Goal: Task Accomplishment & Management: Complete application form

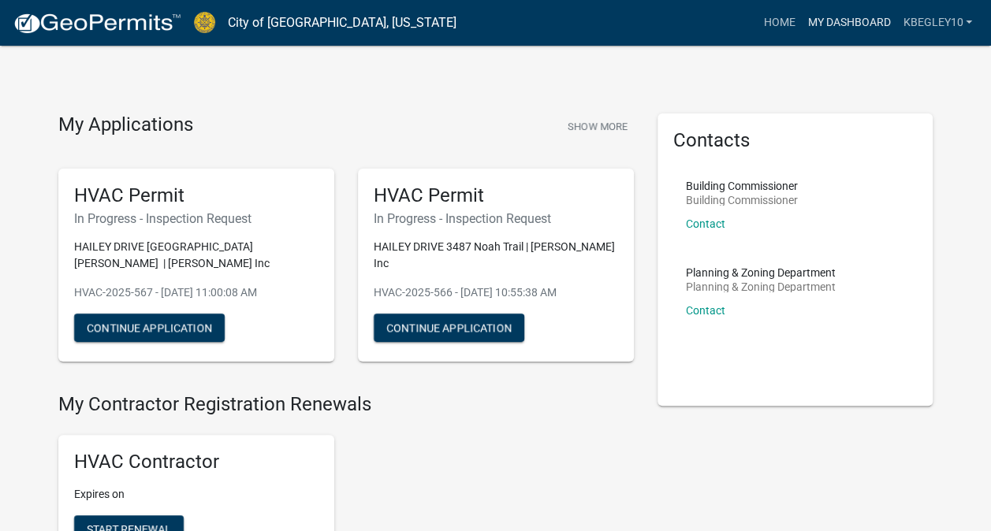
click at [845, 22] on link "My Dashboard" at bounding box center [848, 23] width 95 height 30
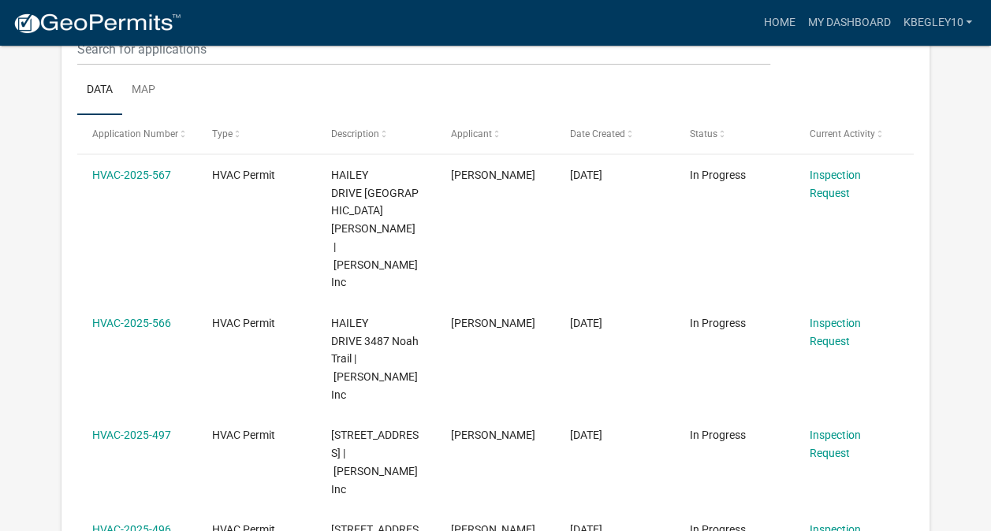
scroll to position [209, 0]
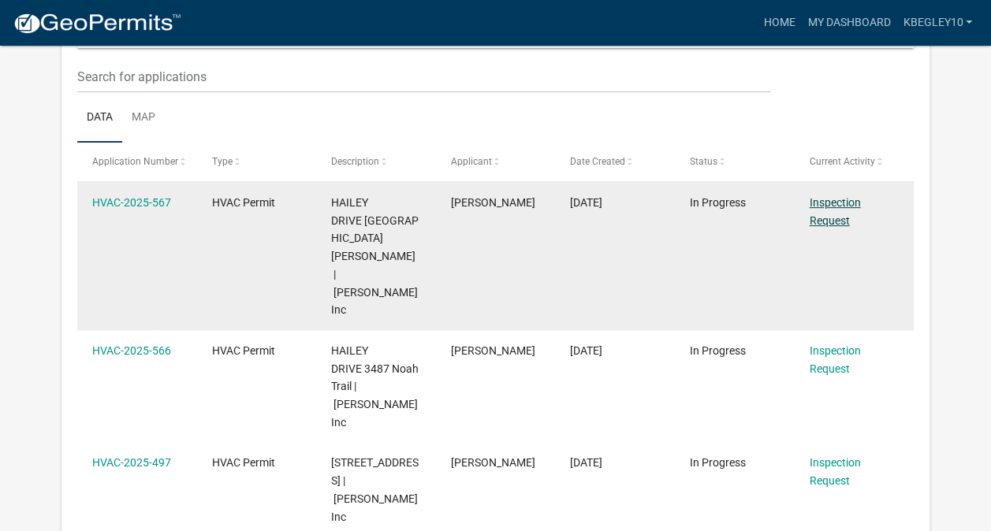
click at [837, 204] on link "Inspection Request" at bounding box center [834, 211] width 51 height 31
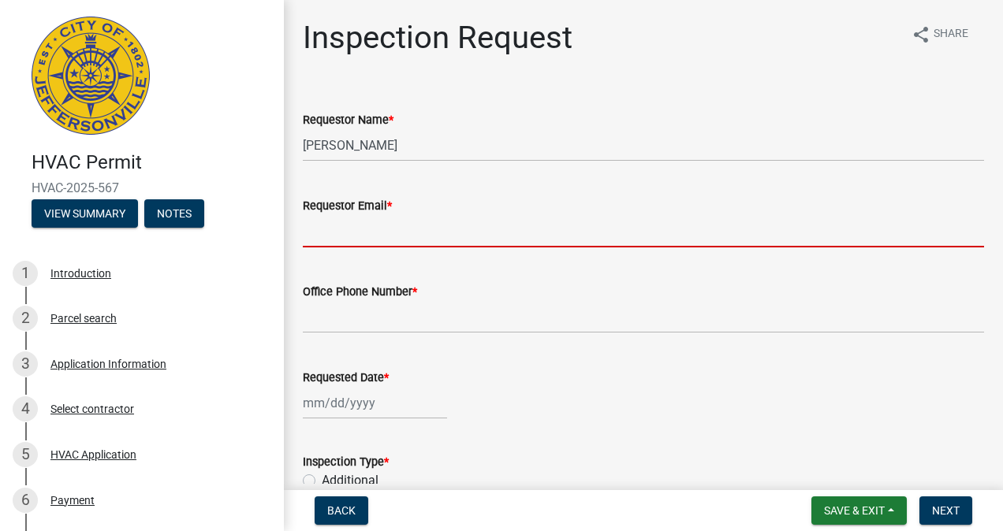
click at [386, 233] on input "Requestor Email *" at bounding box center [643, 231] width 681 height 32
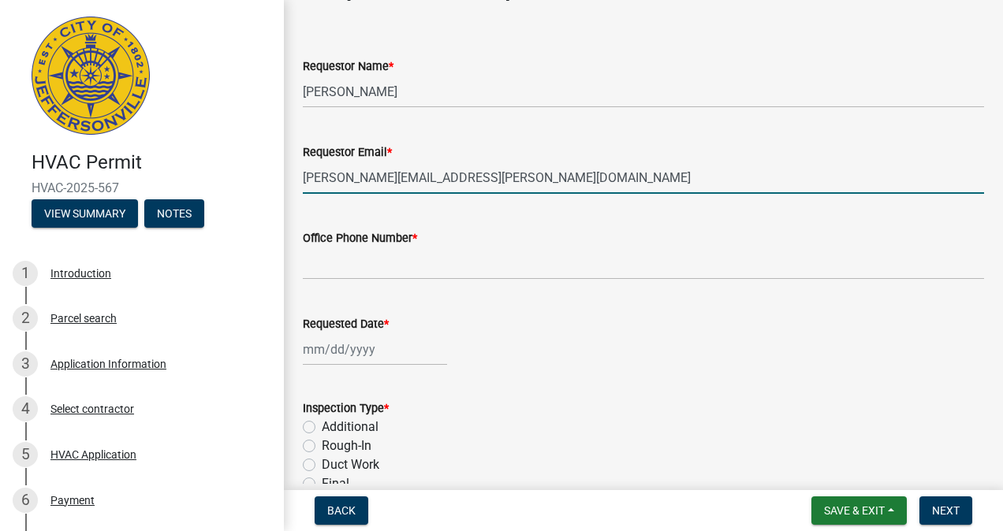
scroll to position [79, 0]
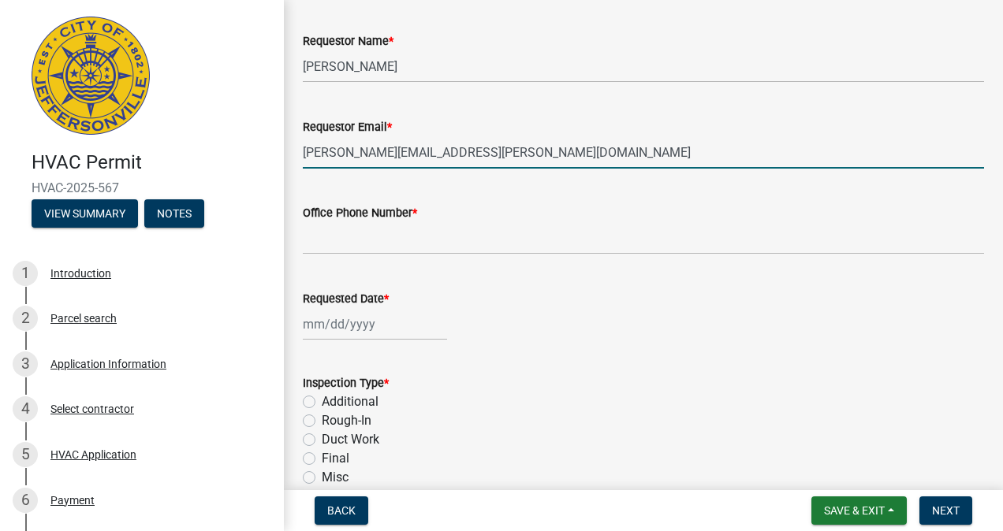
type input "[PERSON_NAME][EMAIL_ADDRESS][PERSON_NAME][DOMAIN_NAME]"
click at [341, 242] on input "Office Phone Number *" at bounding box center [643, 238] width 681 height 32
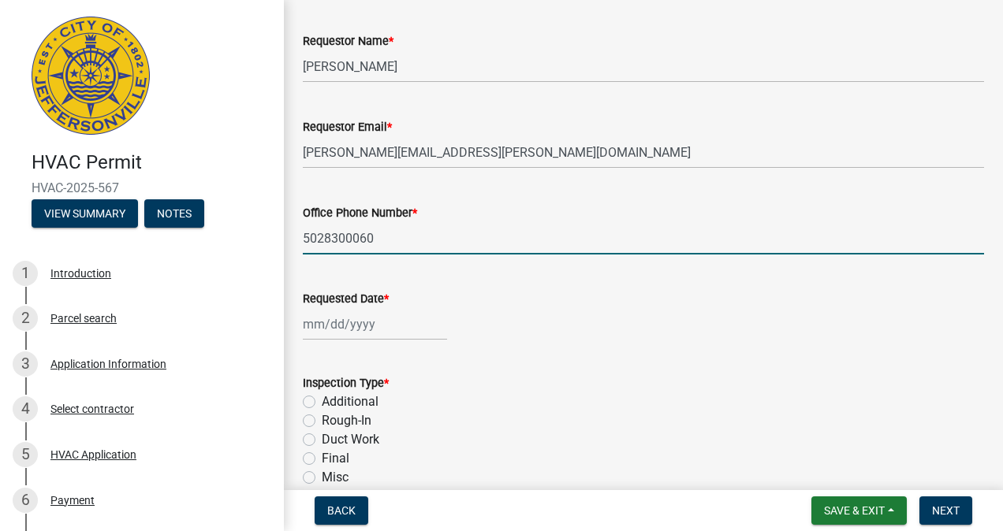
type input "5028300060"
select select "9"
select select "2025"
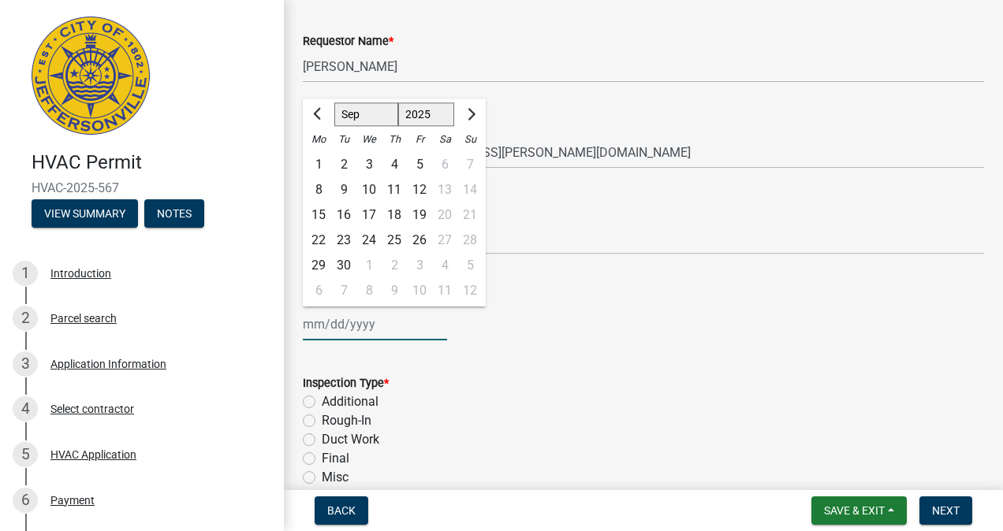
click at [345, 317] on div "[PERSON_NAME] Feb Mar Apr [PERSON_NAME][DATE] Oct Nov [DATE] 1526 1527 1528 152…" at bounding box center [375, 324] width 144 height 32
click at [366, 243] on div "24" at bounding box center [368, 240] width 25 height 25
type input "[DATE]"
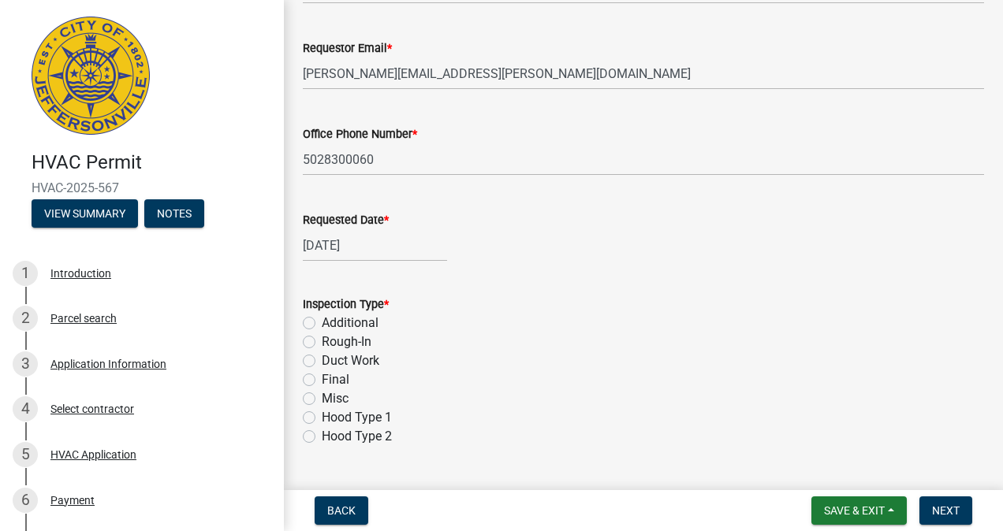
scroll to position [237, 0]
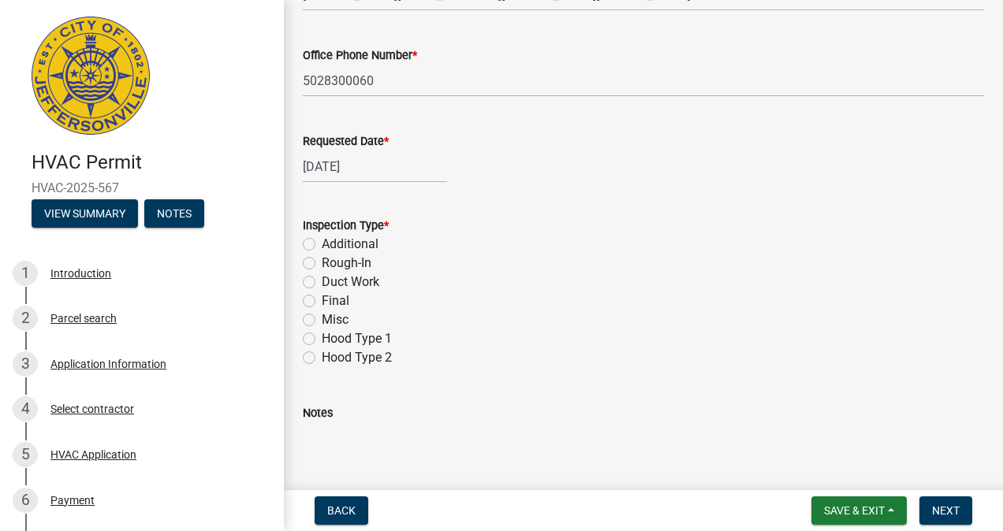
click at [322, 259] on label "Rough-In" at bounding box center [347, 263] width 50 height 19
click at [322, 259] on input "Rough-In" at bounding box center [327, 259] width 10 height 10
radio input "true"
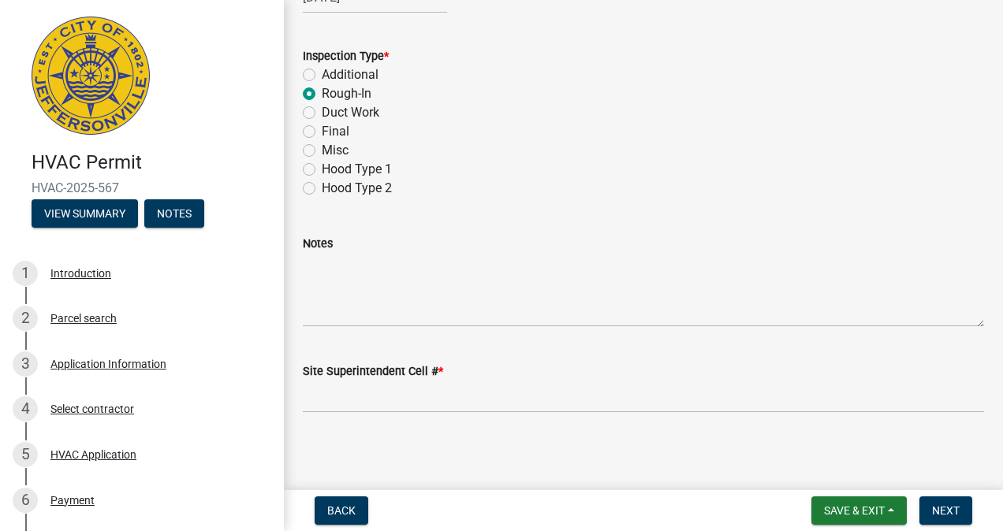
scroll to position [409, 0]
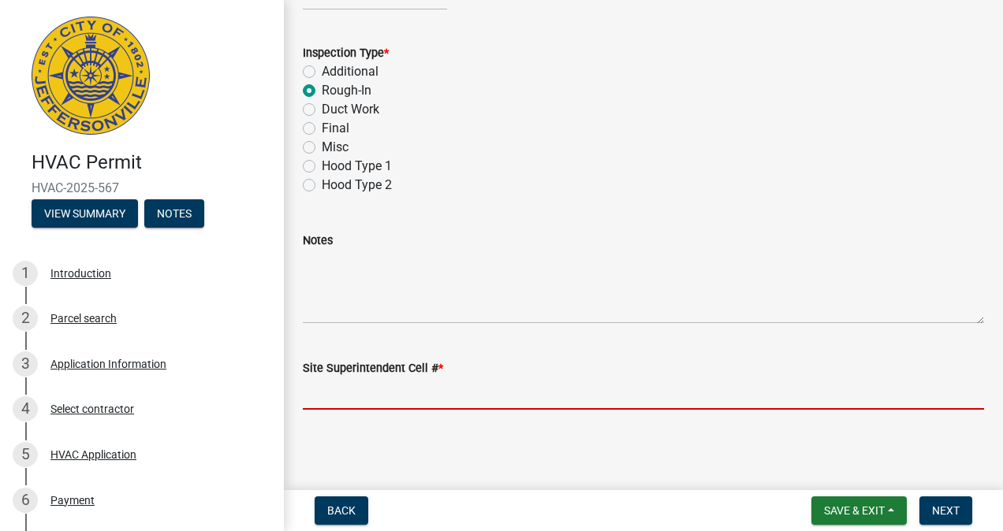
click at [326, 393] on input "Site Superintendent Cell # *" at bounding box center [643, 394] width 681 height 32
type input "b"
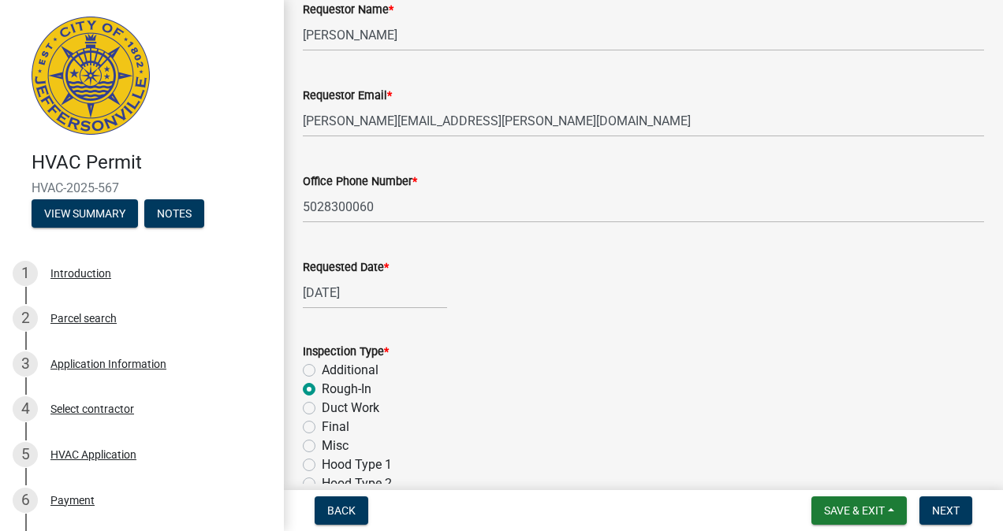
scroll to position [94, 0]
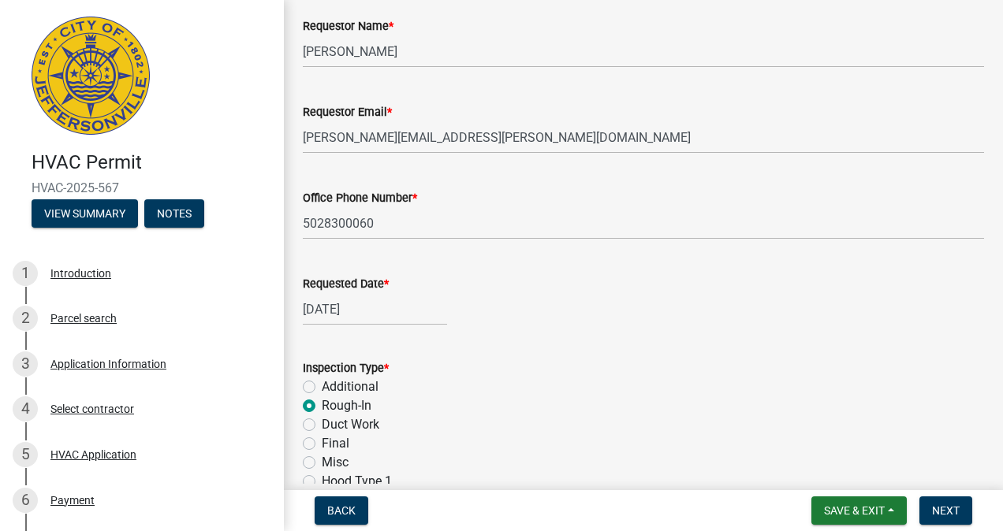
type input "[PERSON_NAME] - [PHONE_NUMBER]"
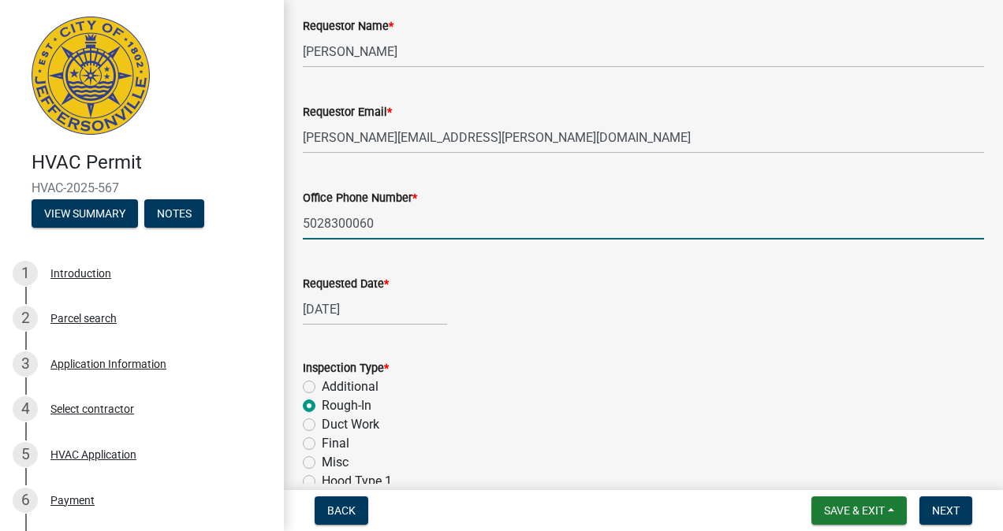
click at [304, 222] on input "5028300060" at bounding box center [643, 223] width 681 height 32
type input "[PHONE_NUMBER]"
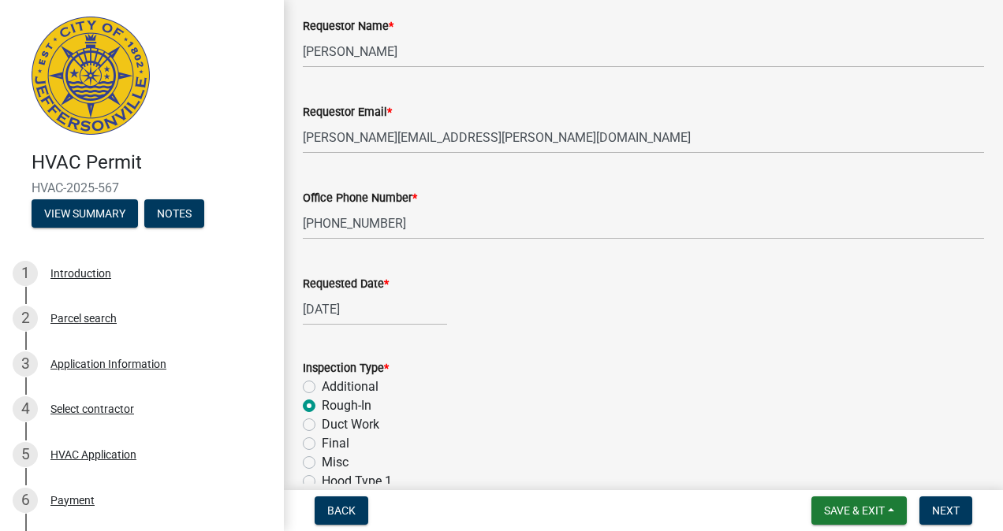
click at [526, 382] on div "Additional" at bounding box center [643, 387] width 681 height 19
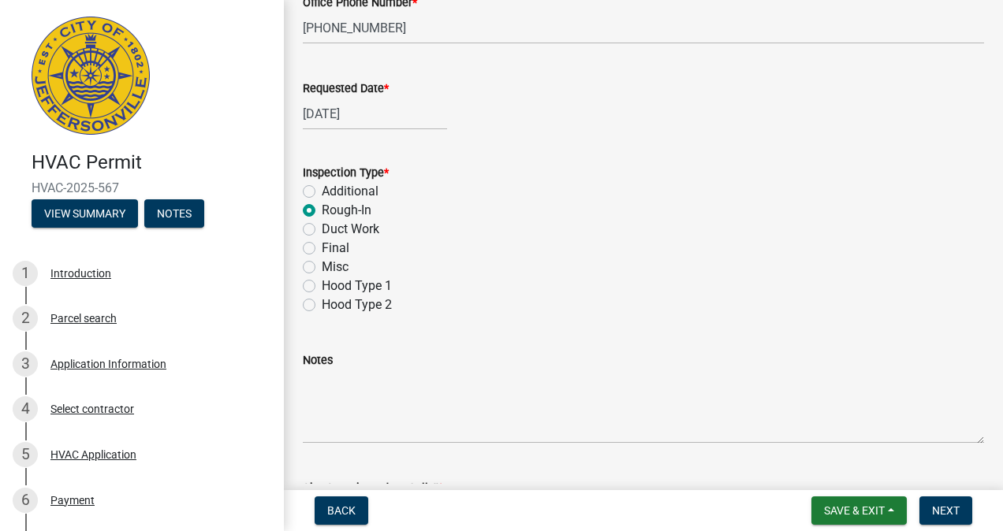
scroll to position [409, 0]
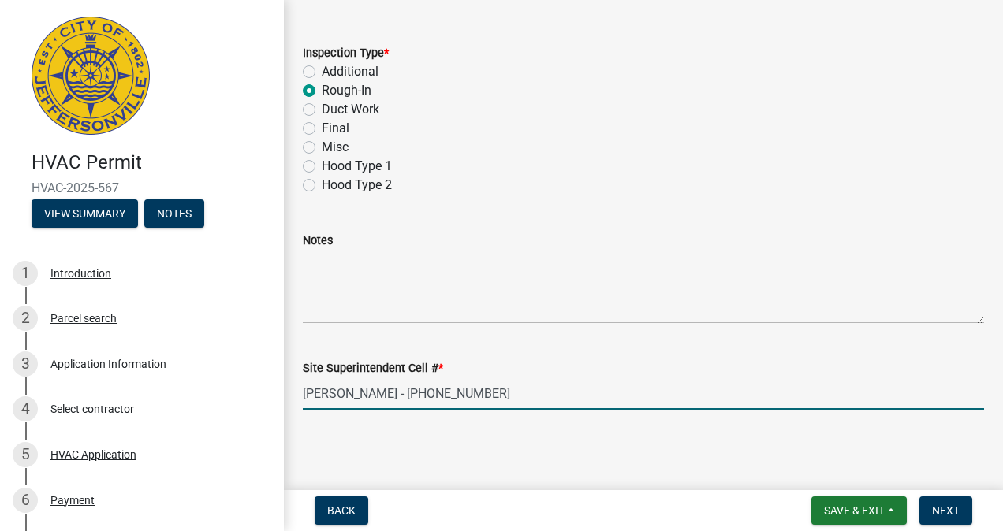
drag, startPoint x: 509, startPoint y: 396, endPoint x: 287, endPoint y: 394, distance: 222.3
click at [287, 394] on div "Inspection Request share Share Requestor Name * [PERSON_NAME] Requestor Email *…" at bounding box center [643, 23] width 719 height 827
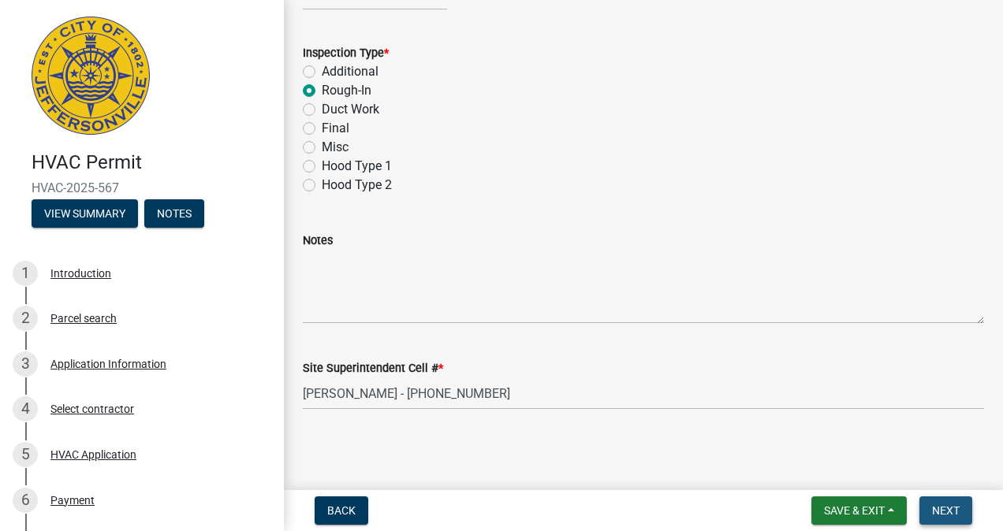
click at [935, 512] on span "Next" at bounding box center [946, 511] width 28 height 13
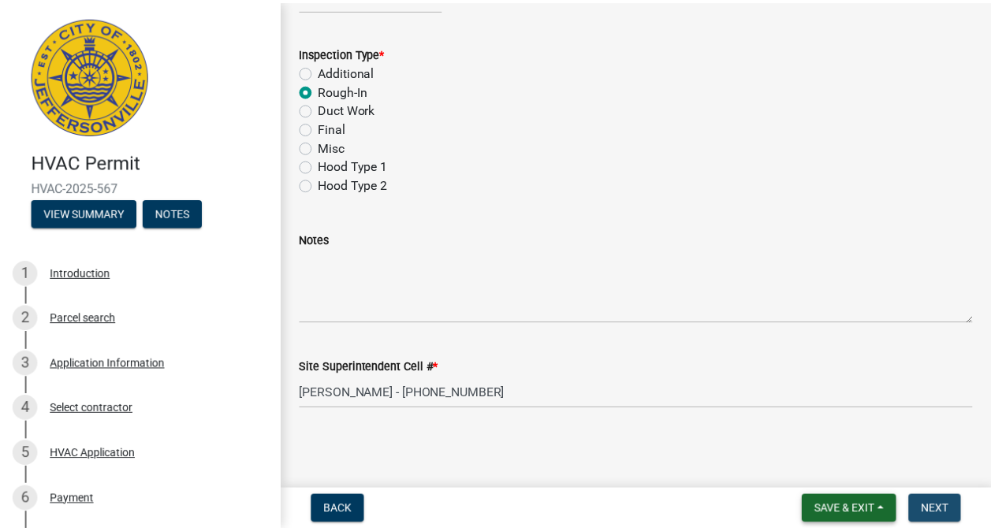
scroll to position [0, 0]
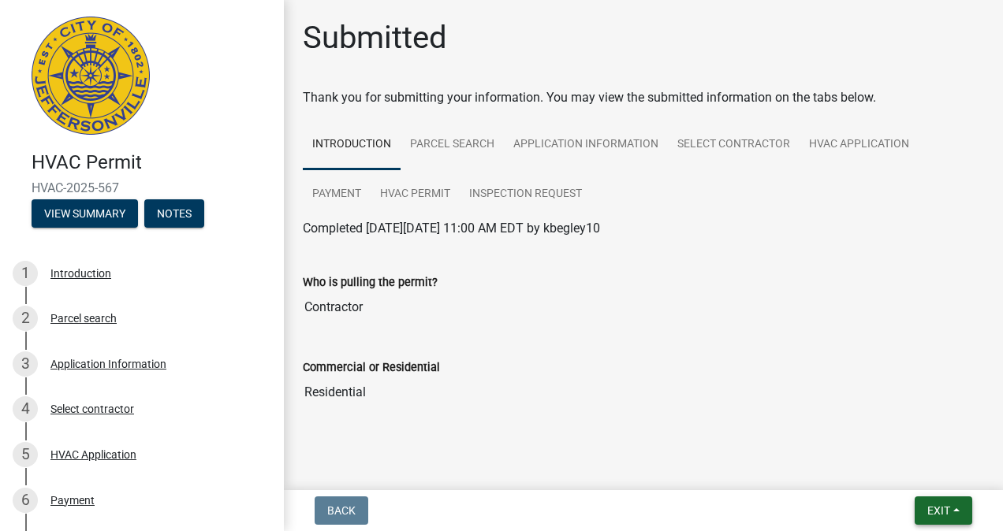
click at [930, 514] on span "Exit" at bounding box center [938, 511] width 23 height 13
click at [893, 468] on button "Save & Exit" at bounding box center [910, 470] width 126 height 38
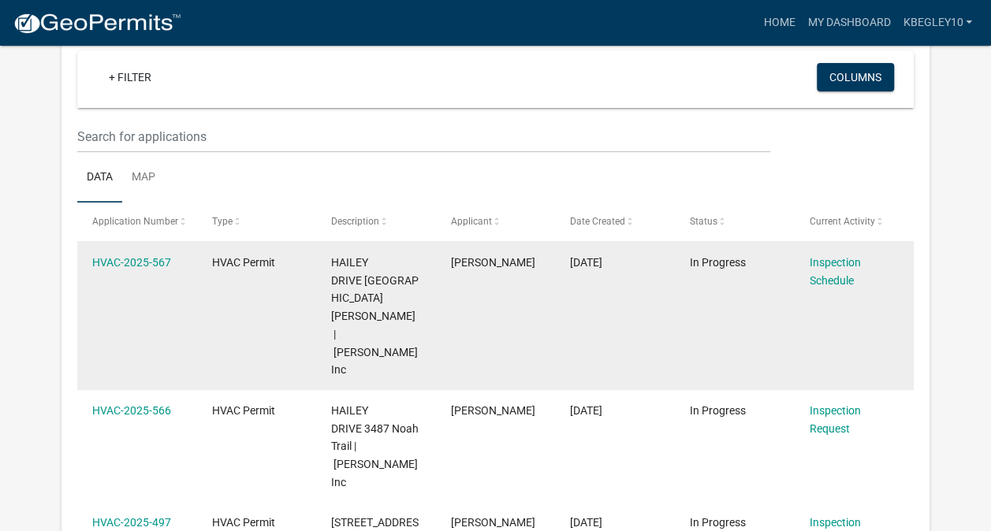
scroll to position [237, 0]
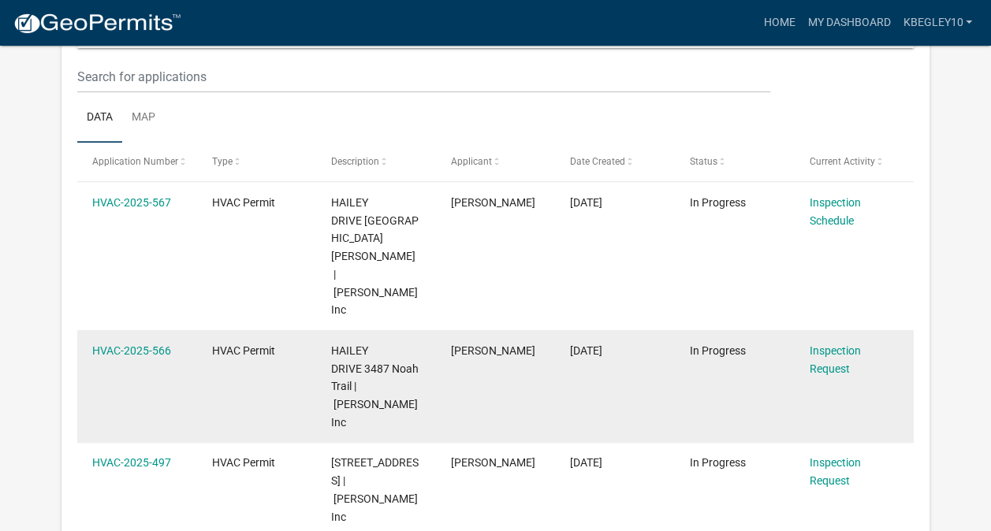
click at [833, 342] on div "Inspection Request" at bounding box center [853, 360] width 89 height 36
click at [840, 345] on link "Inspection Request" at bounding box center [834, 360] width 51 height 31
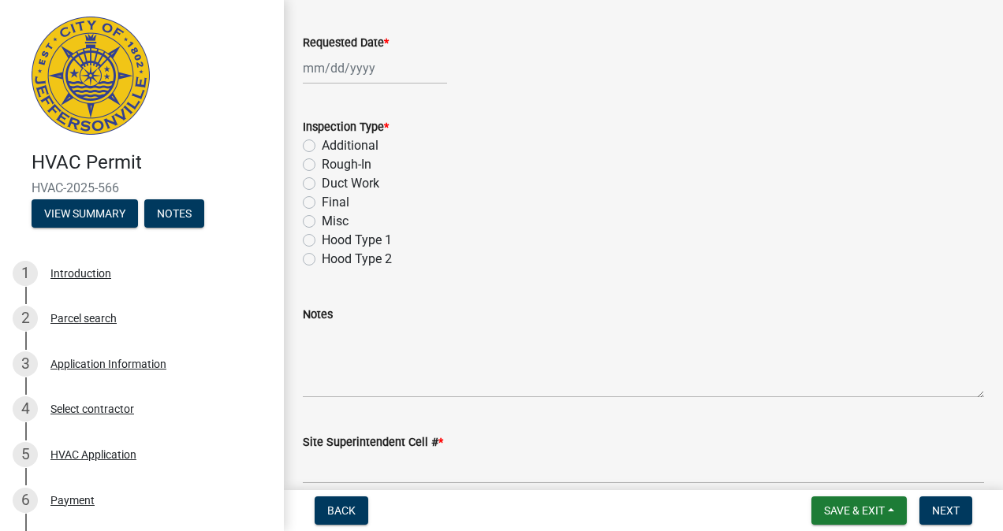
scroll to position [409, 0]
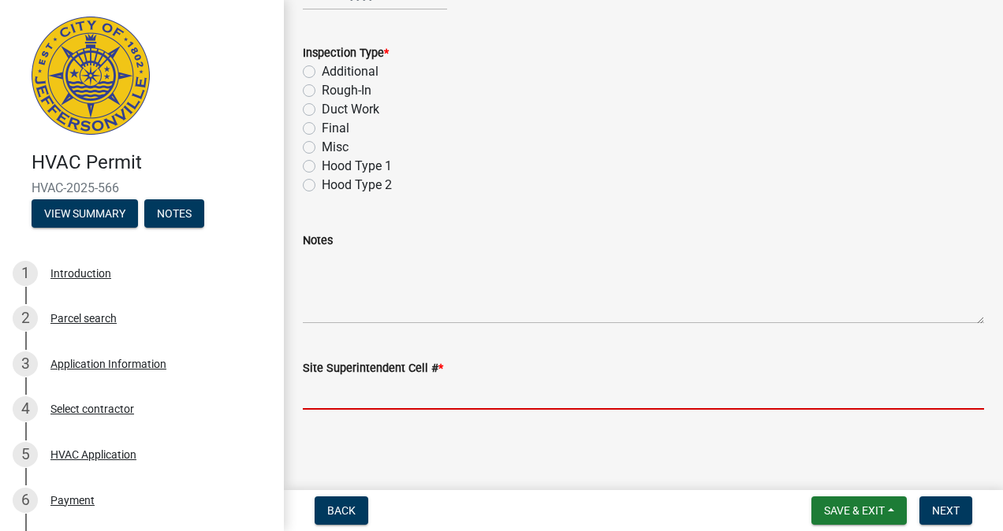
click at [353, 385] on input "Site Superintendent Cell # *" at bounding box center [643, 394] width 681 height 32
paste input "[PERSON_NAME] - [PHONE_NUMBER]"
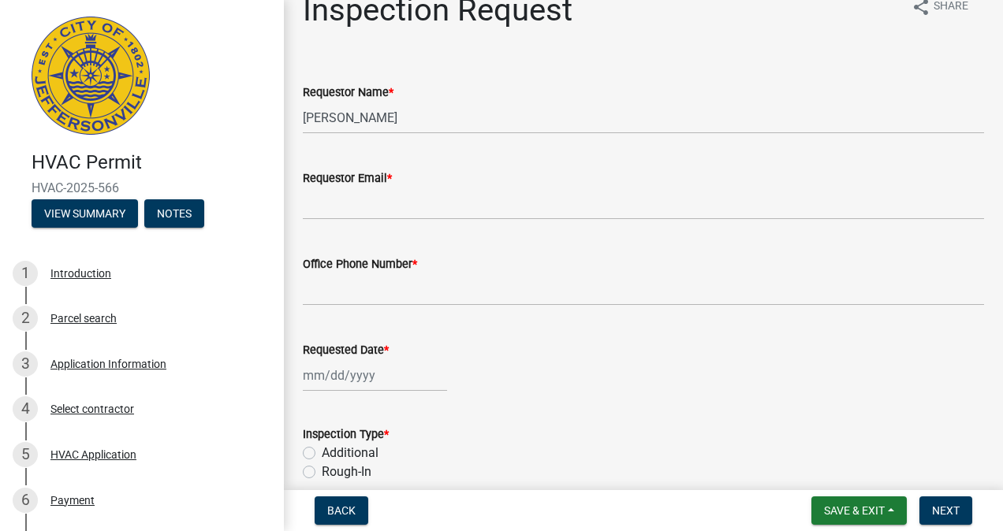
scroll to position [0, 0]
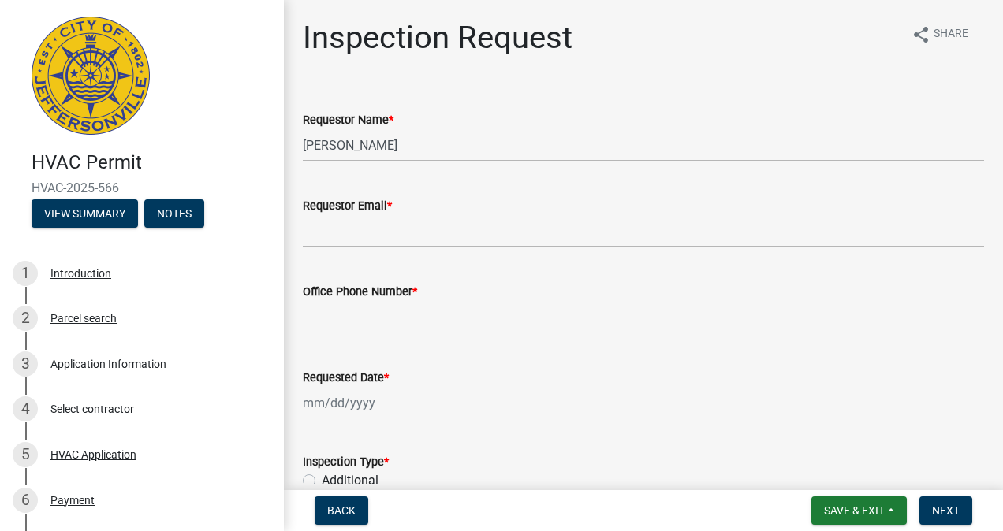
type input "[PERSON_NAME] - [PHONE_NUMBER]"
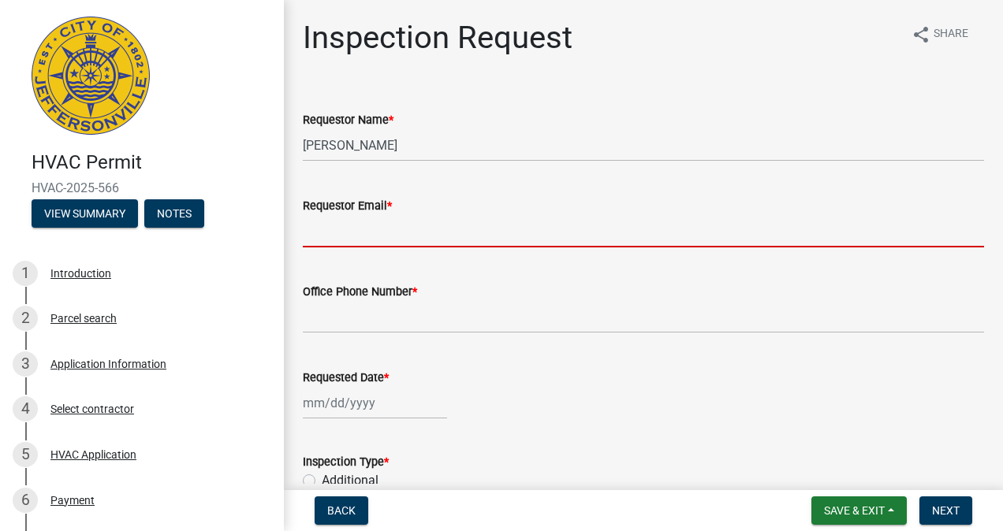
click at [316, 233] on input "Requestor Email *" at bounding box center [643, 231] width 681 height 32
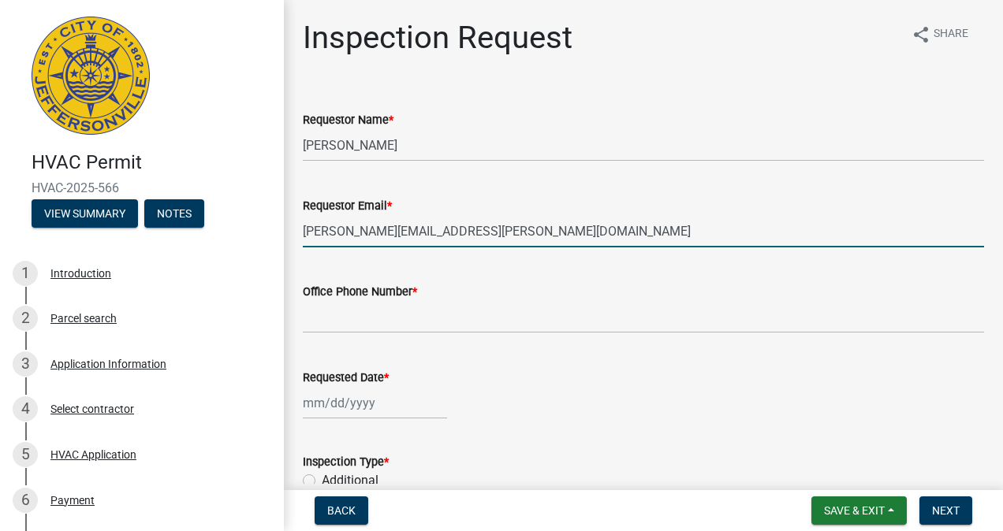
type input "[PERSON_NAME][EMAIL_ADDRESS][PERSON_NAME][DOMAIN_NAME]"
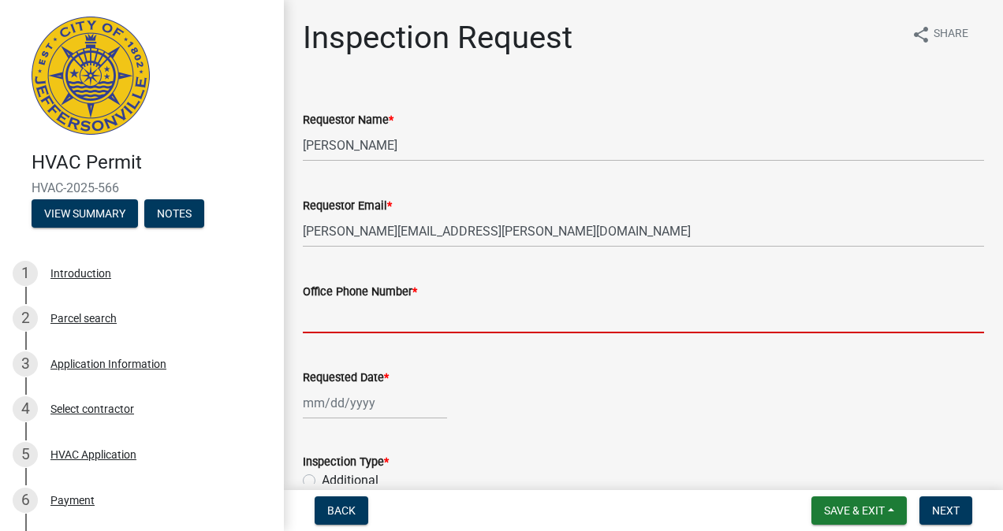
click at [316, 319] on input "Office Phone Number *" at bounding box center [643, 317] width 681 height 32
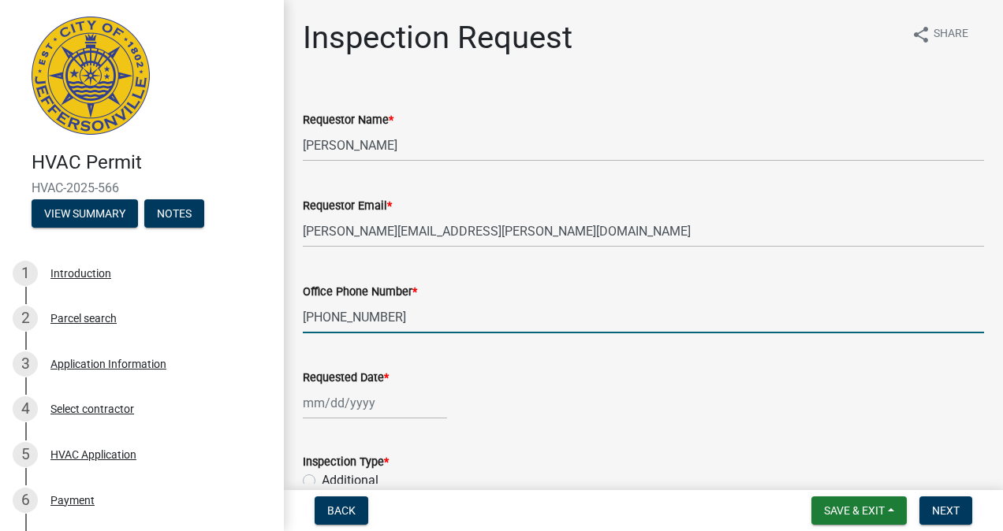
type input "[PHONE_NUMBER]"
click at [338, 408] on div at bounding box center [375, 403] width 144 height 32
select select "9"
select select "2025"
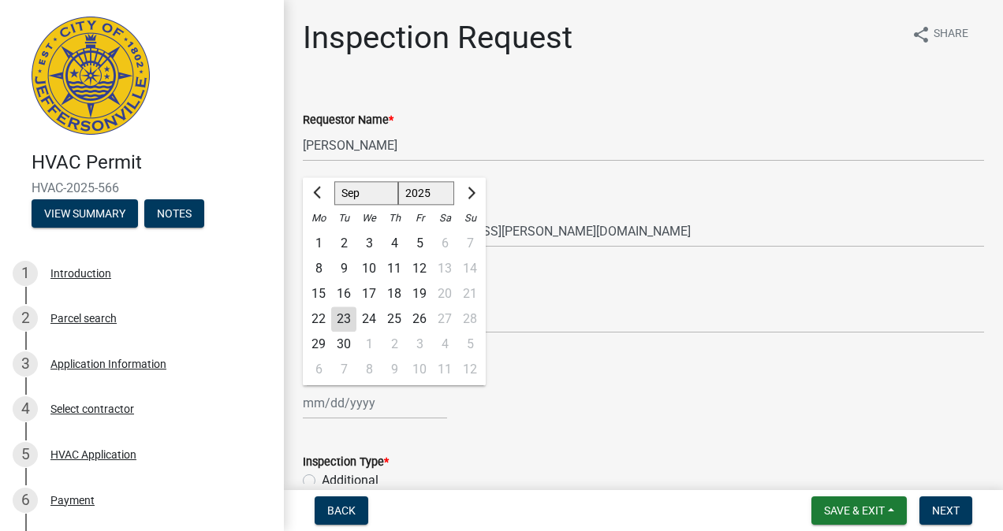
click at [372, 323] on div "24" at bounding box center [368, 319] width 25 height 25
type input "[DATE]"
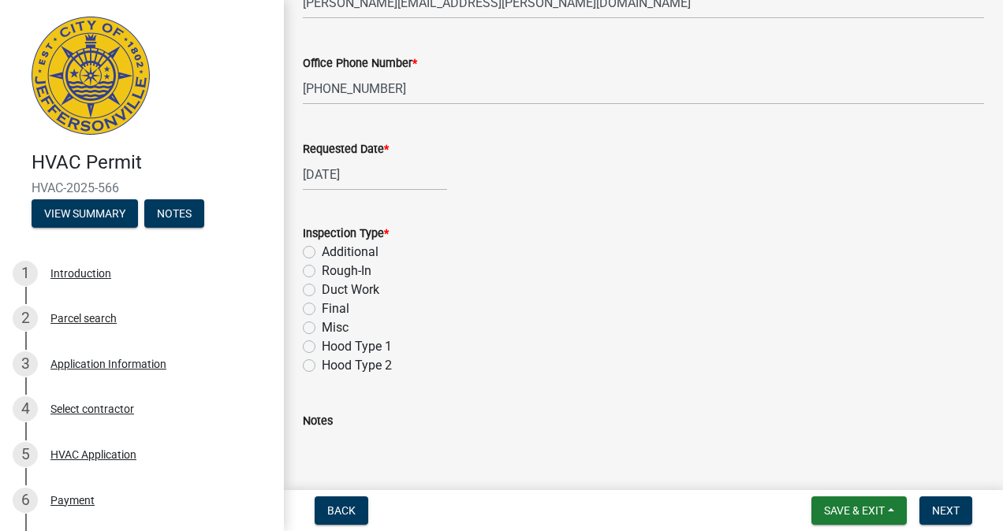
scroll to position [237, 0]
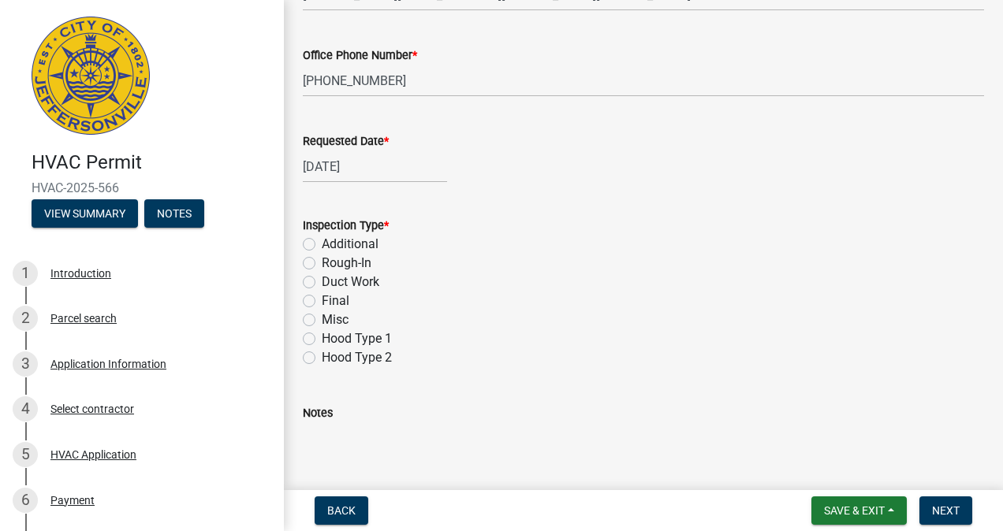
click at [322, 261] on label "Rough-In" at bounding box center [347, 263] width 50 height 19
click at [322, 261] on input "Rough-In" at bounding box center [327, 259] width 10 height 10
radio input "true"
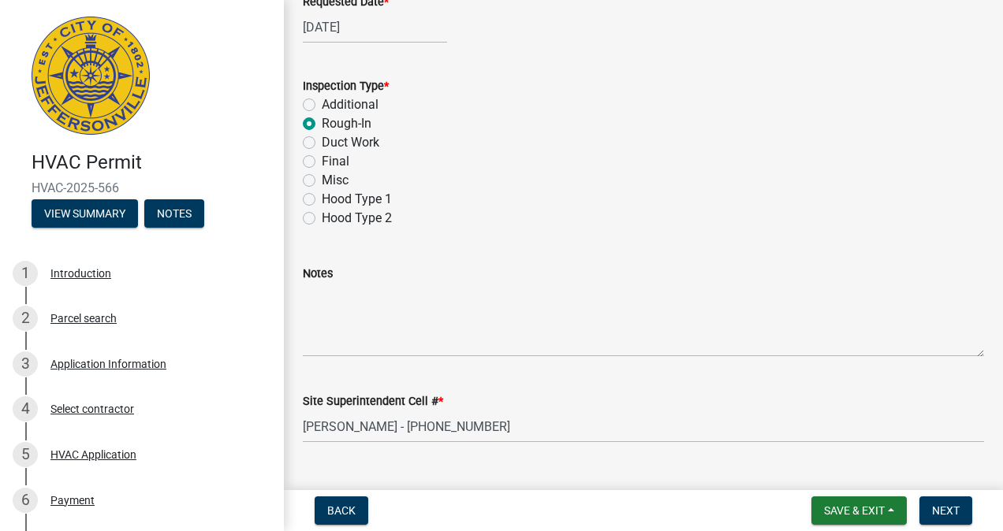
scroll to position [409, 0]
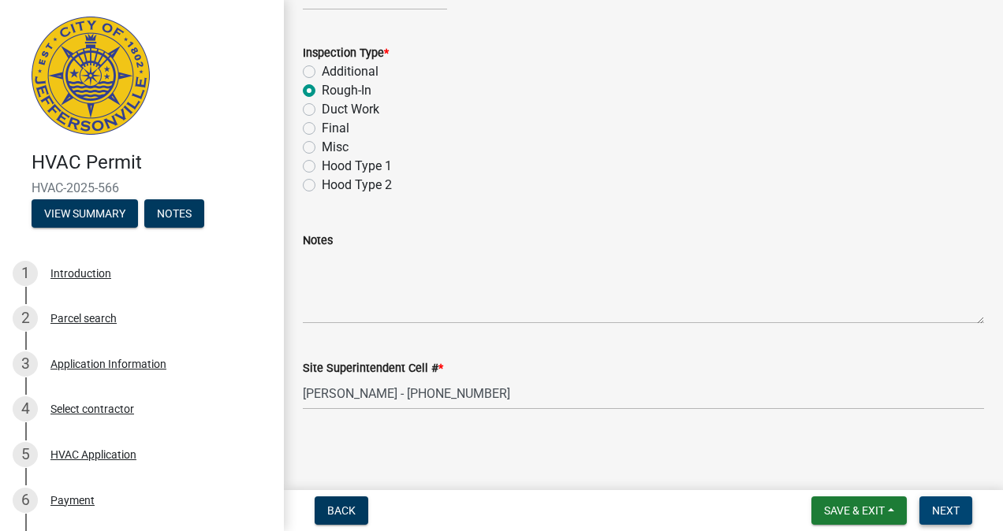
click at [941, 512] on span "Next" at bounding box center [946, 511] width 28 height 13
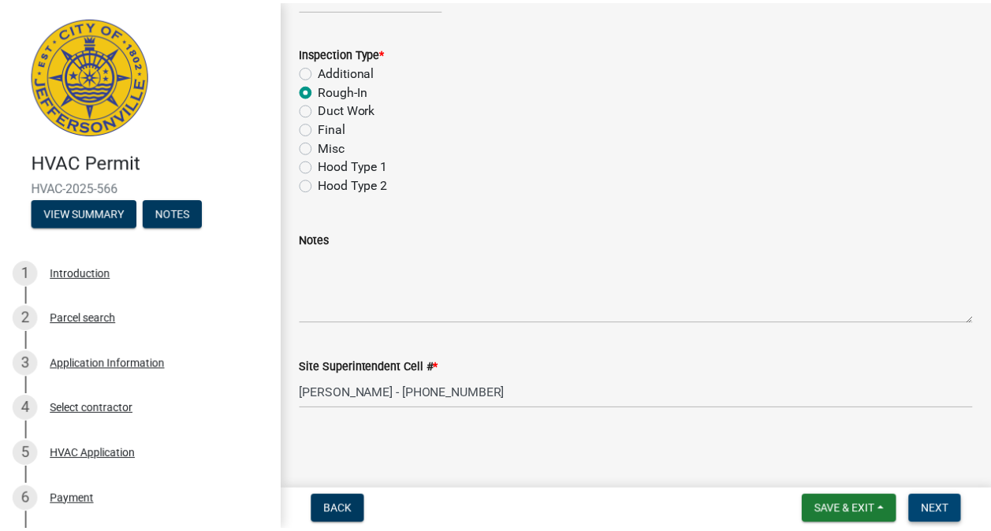
scroll to position [0, 0]
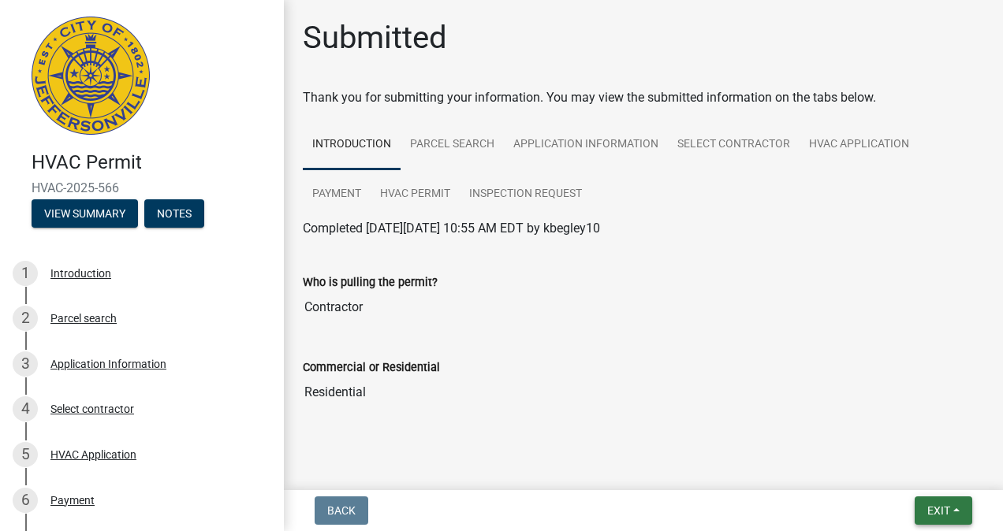
click at [932, 508] on span "Exit" at bounding box center [938, 511] width 23 height 13
click at [910, 471] on button "Save & Exit" at bounding box center [910, 470] width 126 height 38
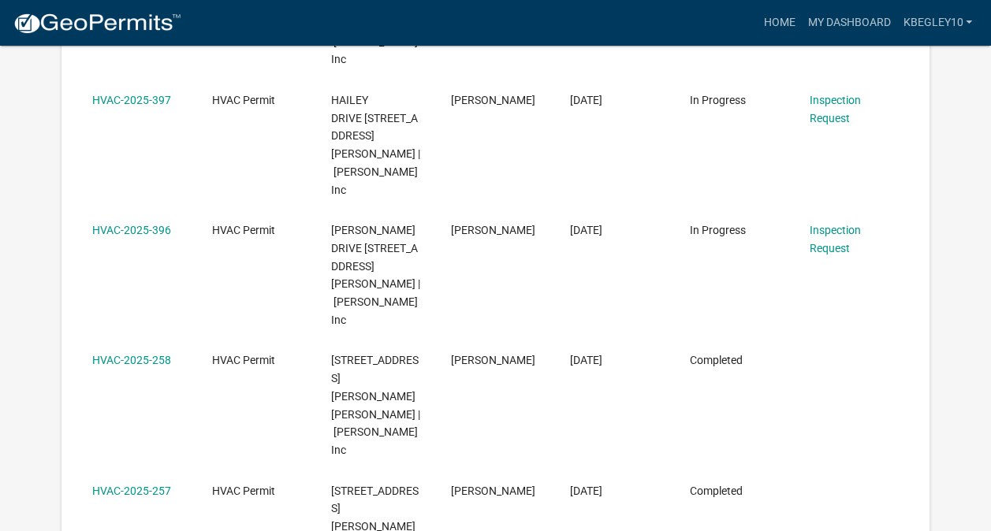
scroll to position [761, 0]
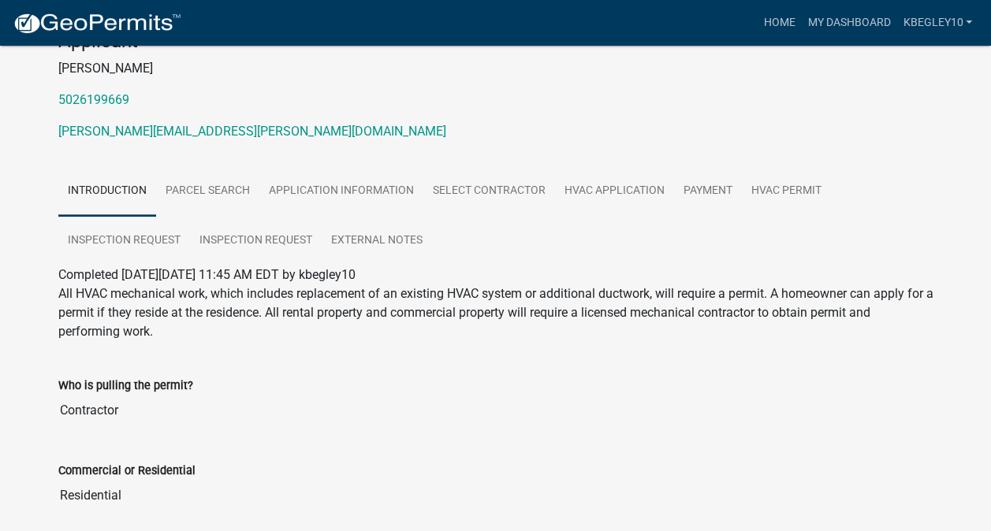
scroll to position [158, 0]
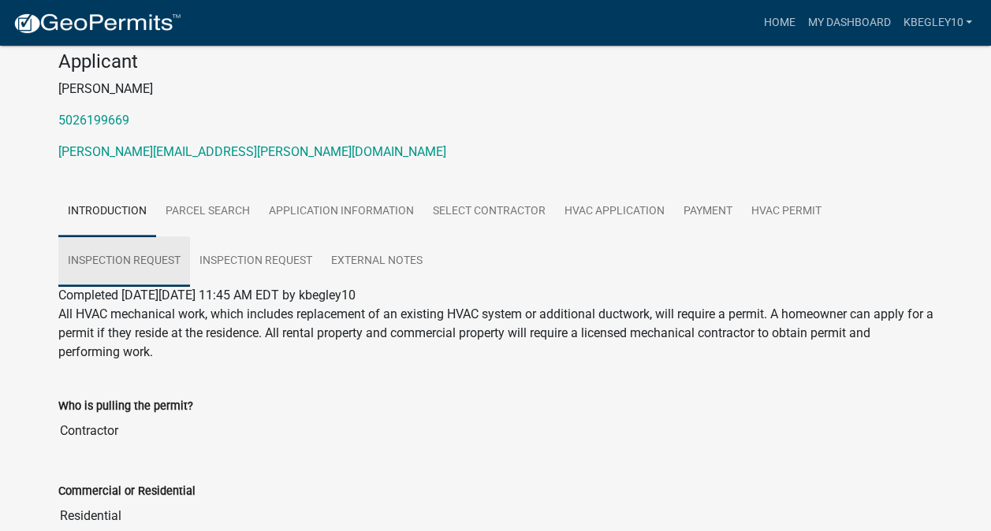
click at [142, 262] on link "Inspection Request" at bounding box center [124, 262] width 132 height 50
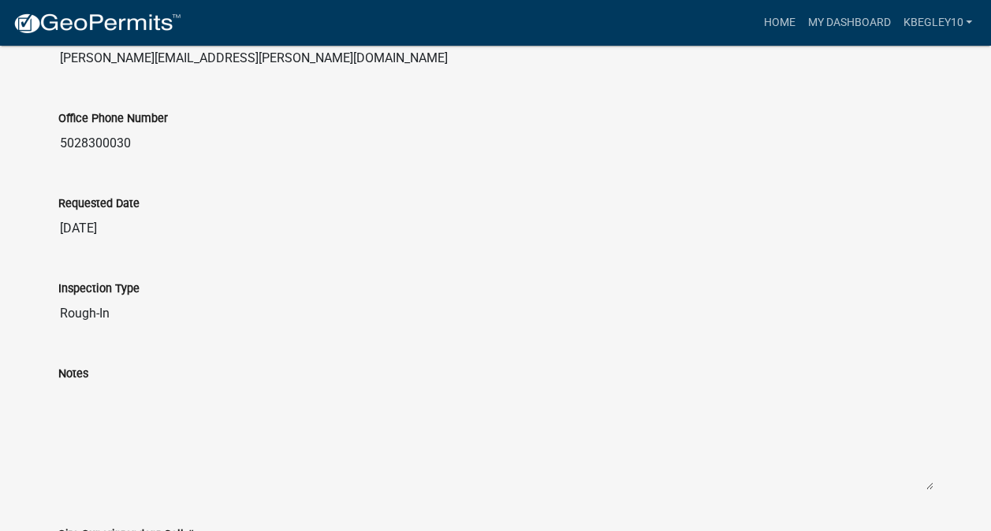
scroll to position [704, 0]
